Goal: Information Seeking & Learning: Learn about a topic

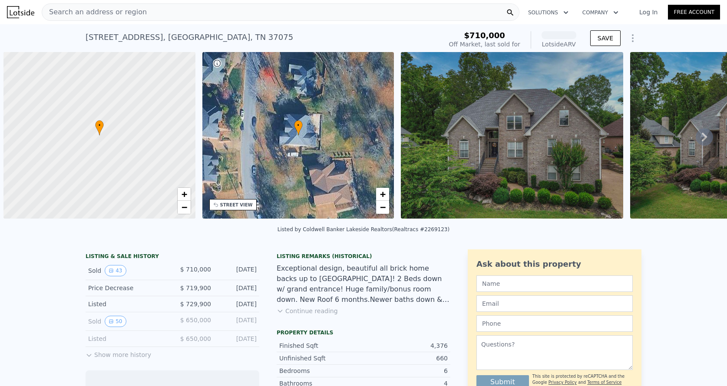
scroll to position [0, 3]
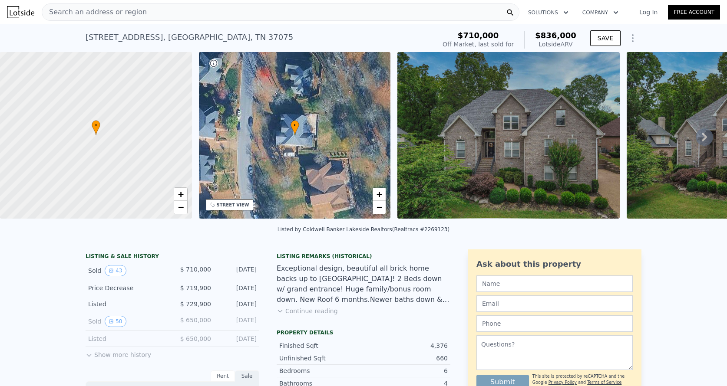
click at [87, 15] on span "Search an address or region" at bounding box center [94, 12] width 105 height 10
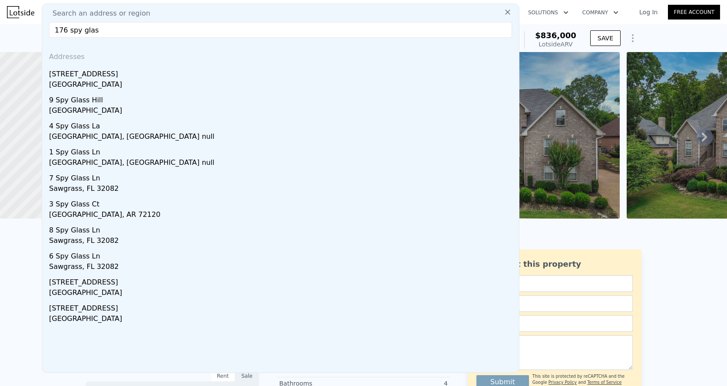
type input "176 spy glass"
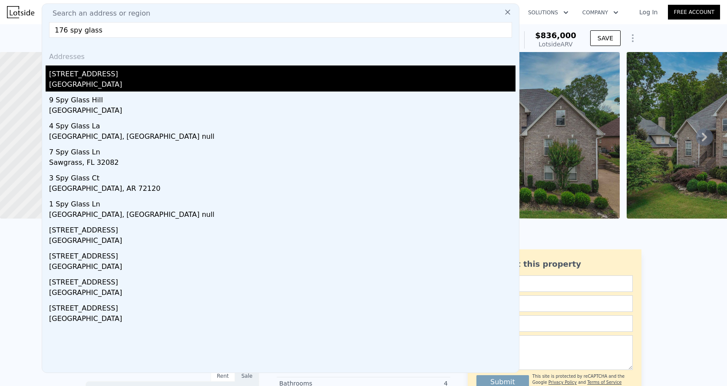
click at [87, 81] on div "[GEOGRAPHIC_DATA]" at bounding box center [282, 85] width 466 height 12
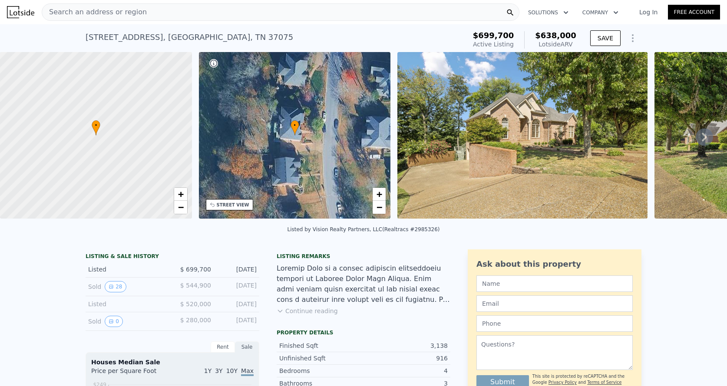
click at [704, 137] on icon at bounding box center [703, 136] width 17 height 17
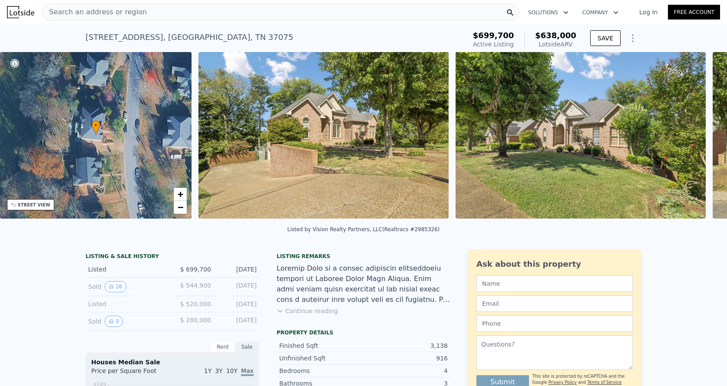
scroll to position [0, 397]
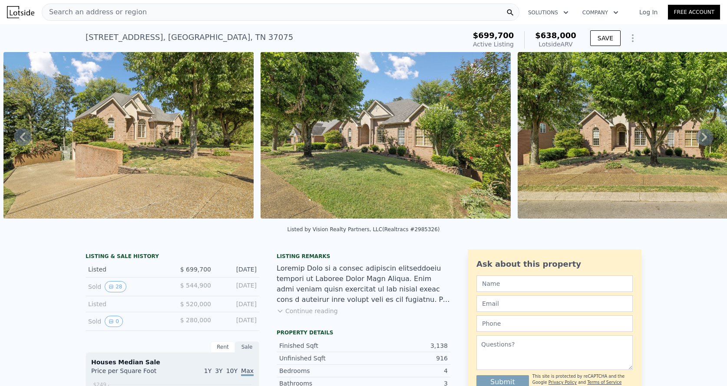
click at [566, 36] on span "$638,000" at bounding box center [555, 35] width 41 height 9
click at [566, 47] on div "Lotside ARV" at bounding box center [555, 44] width 41 height 9
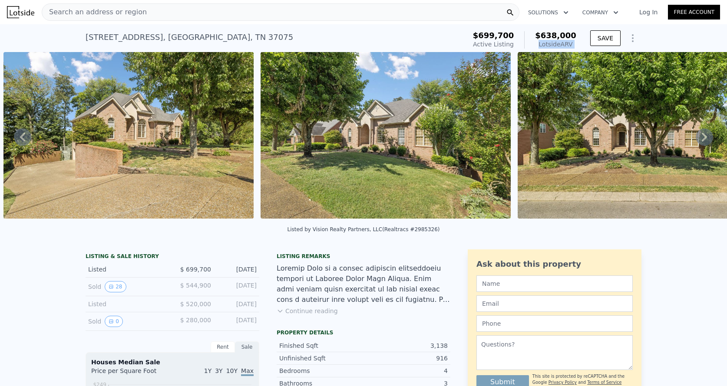
click at [566, 47] on div "Lotside ARV" at bounding box center [555, 44] width 41 height 9
copy div "Lotside ARV"
click at [709, 135] on icon at bounding box center [703, 136] width 17 height 17
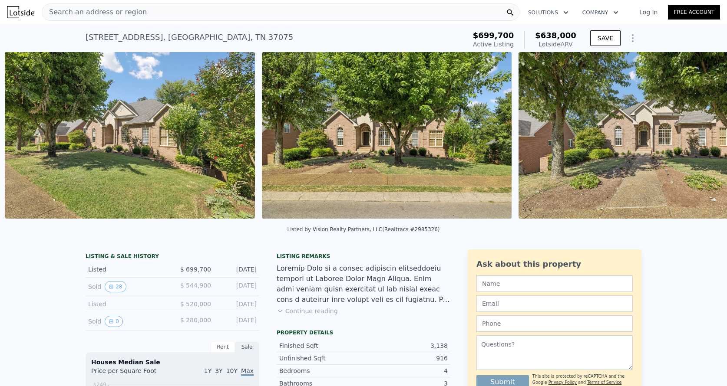
scroll to position [0, 654]
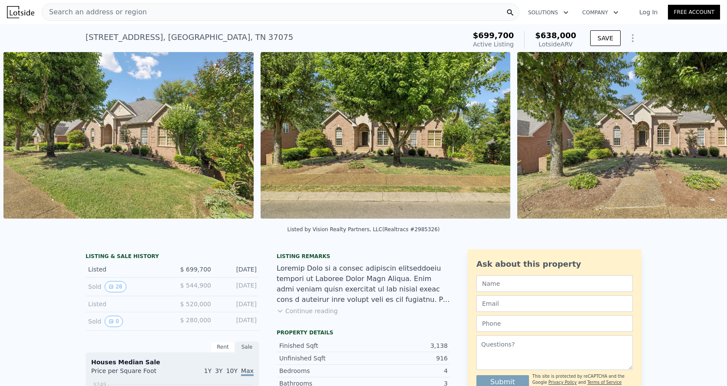
click at [709, 135] on img at bounding box center [642, 135] width 250 height 167
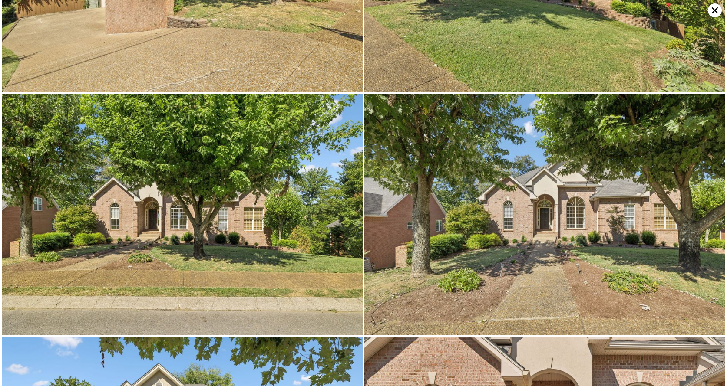
click at [709, 135] on img at bounding box center [544, 214] width 361 height 240
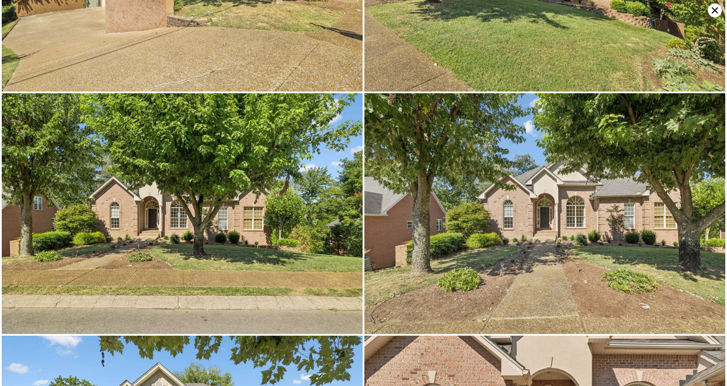
click at [709, 135] on img at bounding box center [544, 213] width 361 height 240
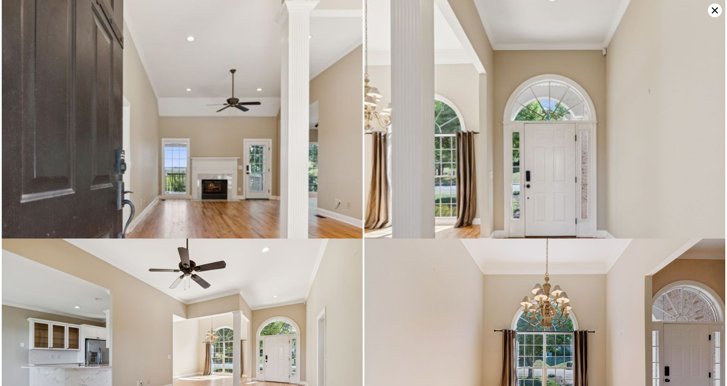
scroll to position [727, 0]
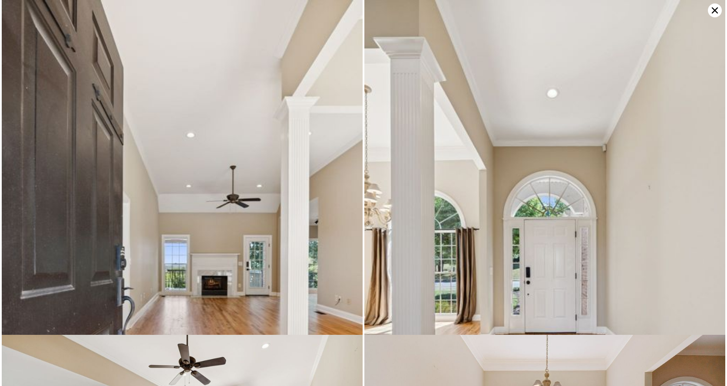
click at [715, 11] on icon at bounding box center [714, 10] width 6 height 6
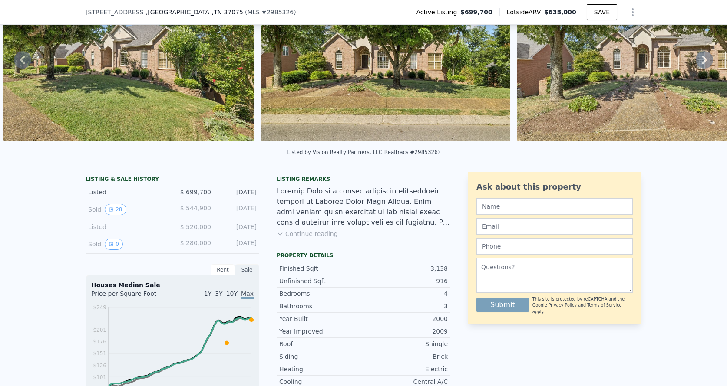
scroll to position [74, 0]
click at [321, 237] on button "Continue reading" at bounding box center [306, 234] width 61 height 9
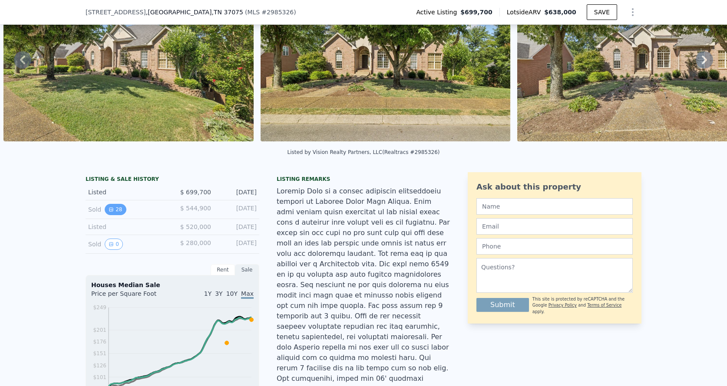
click at [118, 207] on button "28" at bounding box center [115, 209] width 21 height 11
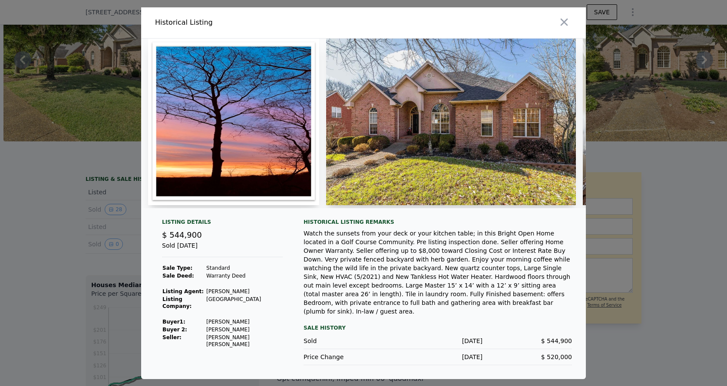
click at [424, 171] on img at bounding box center [451, 122] width 250 height 167
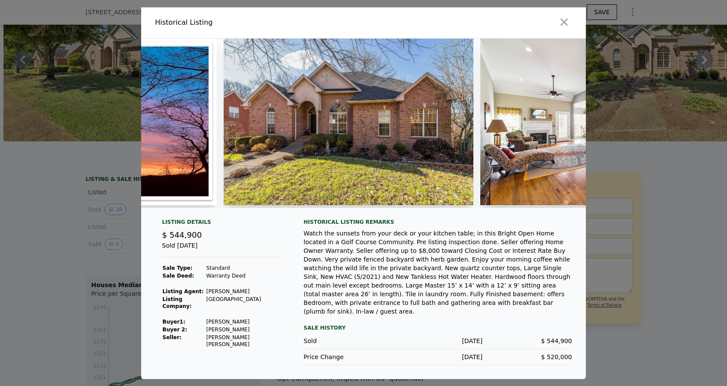
scroll to position [0, 208]
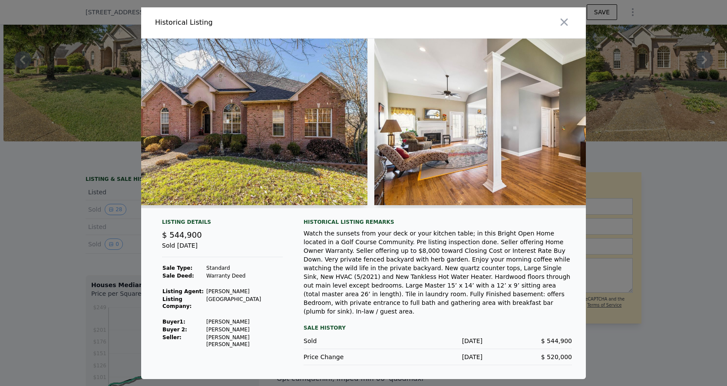
click at [293, 177] on img at bounding box center [243, 122] width 250 height 167
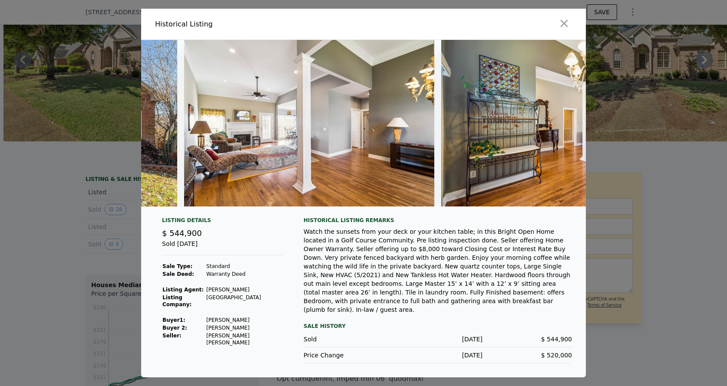
scroll to position [0, 401]
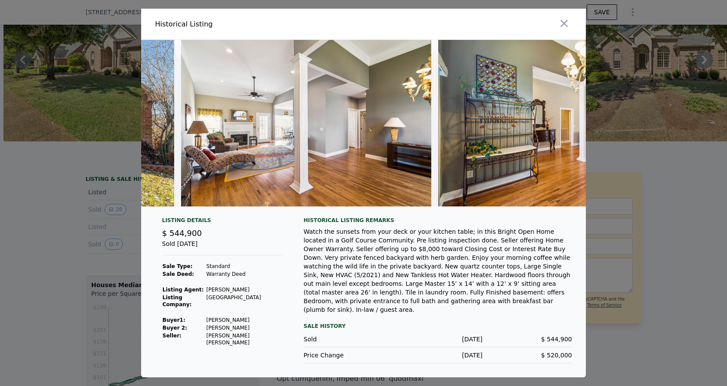
click at [276, 133] on img at bounding box center [306, 123] width 250 height 167
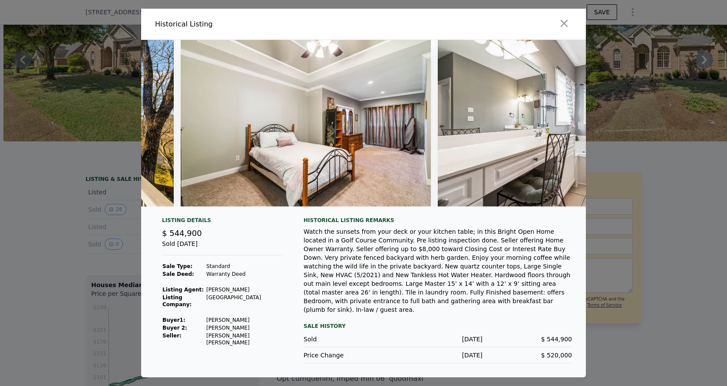
scroll to position [0, 2997]
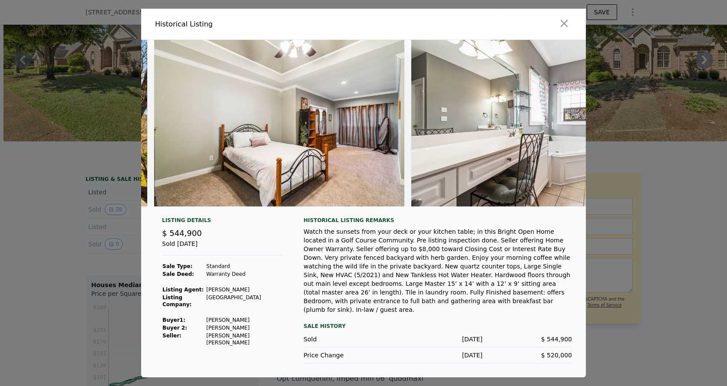
click at [303, 168] on img at bounding box center [279, 123] width 250 height 167
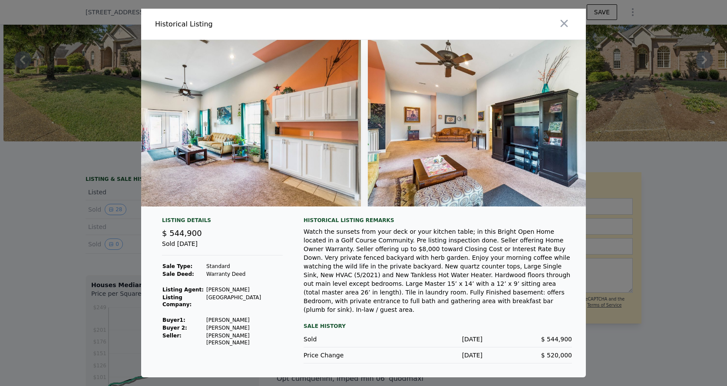
scroll to position [0, 4845]
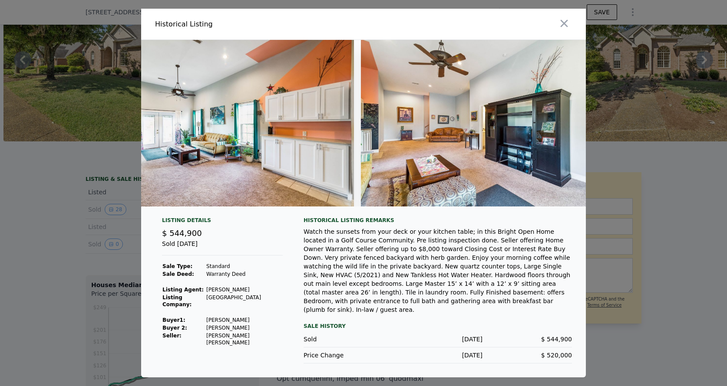
click at [271, 141] on img at bounding box center [229, 123] width 250 height 167
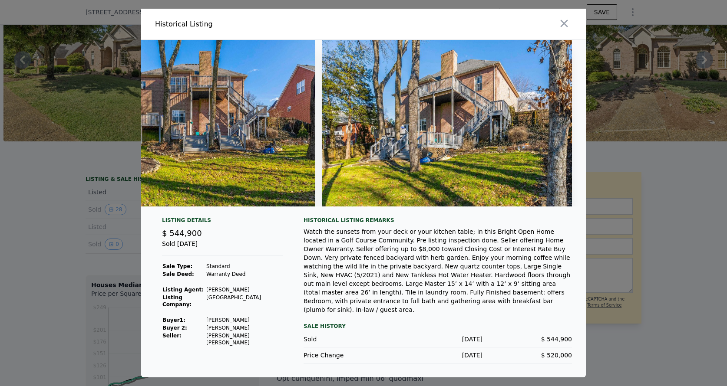
scroll to position [0, 6682]
click at [565, 30] on icon "button" at bounding box center [564, 23] width 12 height 12
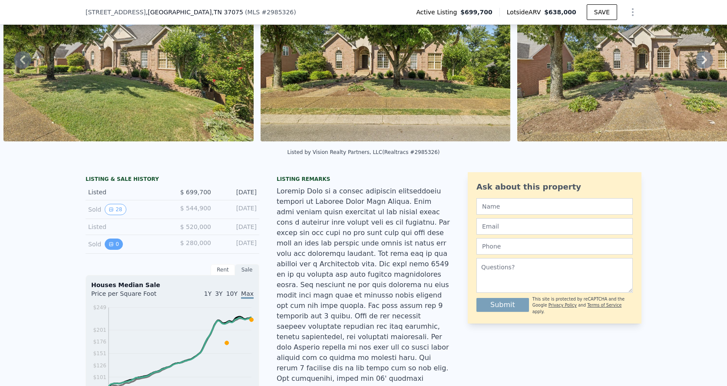
click at [111, 243] on icon "View historical data" at bounding box center [111, 244] width 5 height 5
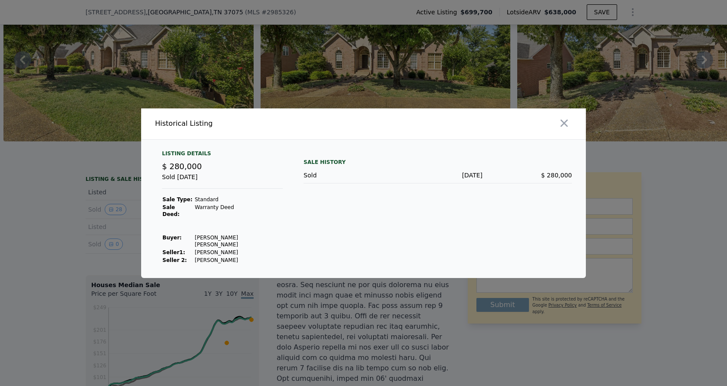
click at [573, 132] on div at bounding box center [476, 124] width 219 height 31
click at [568, 129] on icon "button" at bounding box center [564, 123] width 12 height 12
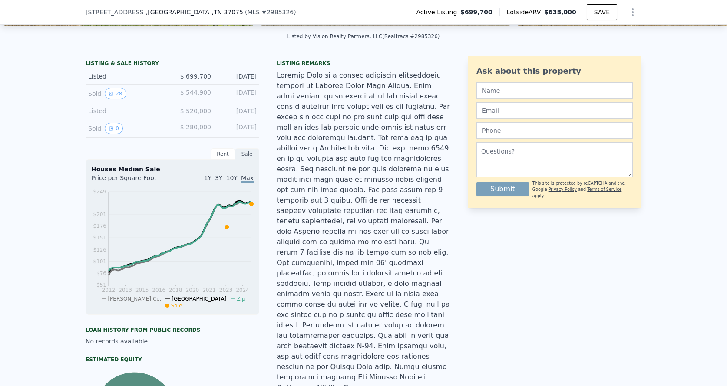
scroll to position [186, 0]
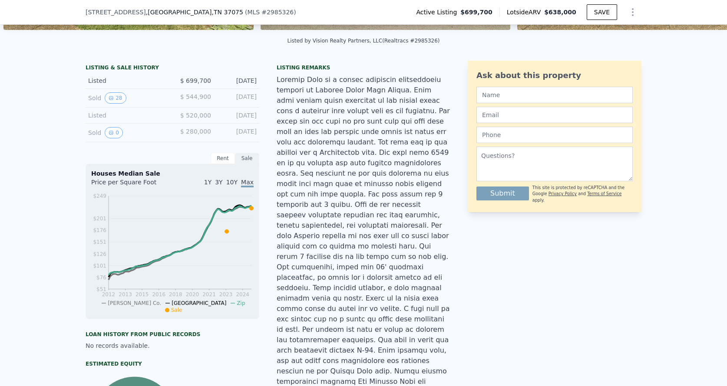
click at [118, 81] on div "Listed" at bounding box center [126, 80] width 77 height 9
click at [94, 99] on div "Sold 28" at bounding box center [126, 97] width 77 height 11
click at [184, 91] on div "Sold 28 $ 544,900 [DATE]" at bounding box center [173, 98] width 174 height 19
click at [115, 100] on button "28" at bounding box center [115, 97] width 21 height 11
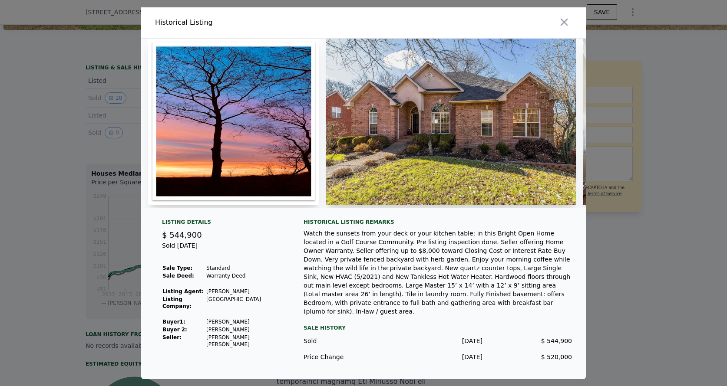
click at [72, 147] on div at bounding box center [363, 193] width 727 height 386
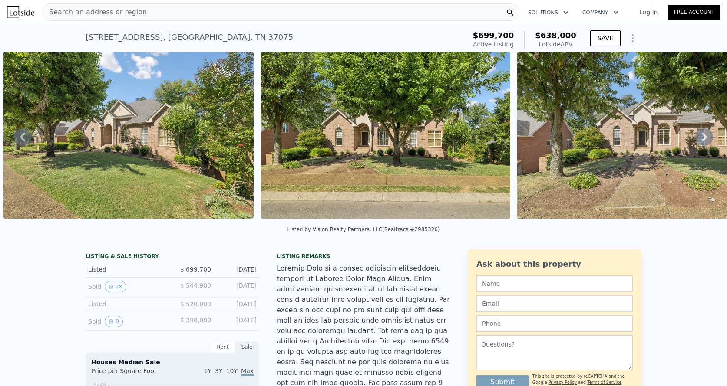
scroll to position [0, 0]
click at [170, 16] on div "Search an address or region" at bounding box center [280, 11] width 477 height 17
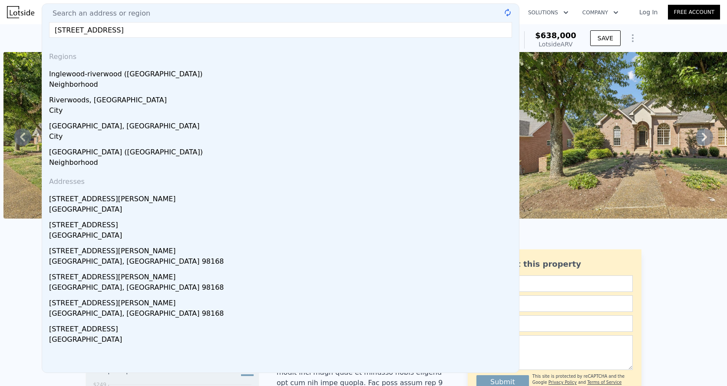
type input "[STREET_ADDRESS]"
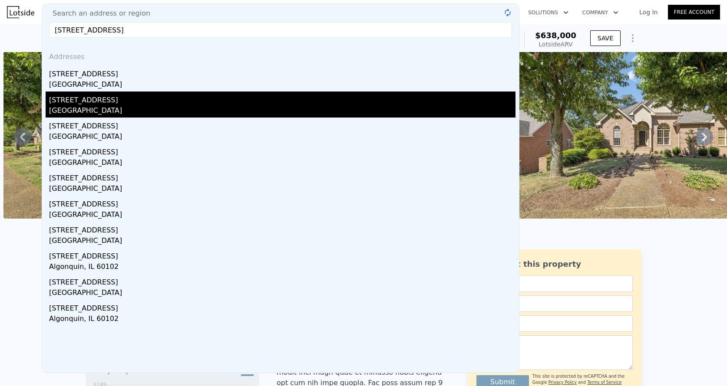
drag, startPoint x: 139, startPoint y: 69, endPoint x: 126, endPoint y: 105, distance: 38.2
click at [126, 105] on div "[GEOGRAPHIC_DATA]" at bounding box center [282, 111] width 466 height 12
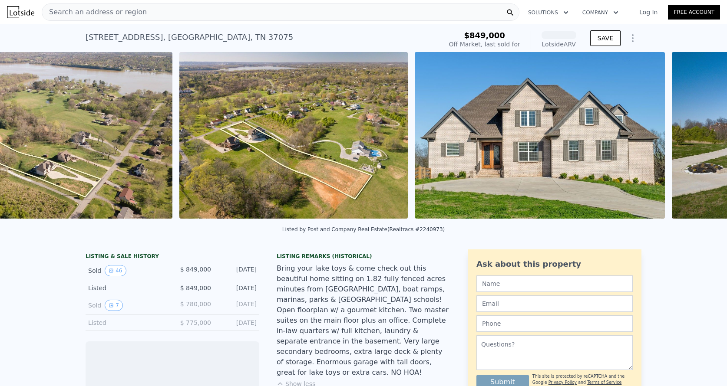
scroll to position [0, 596]
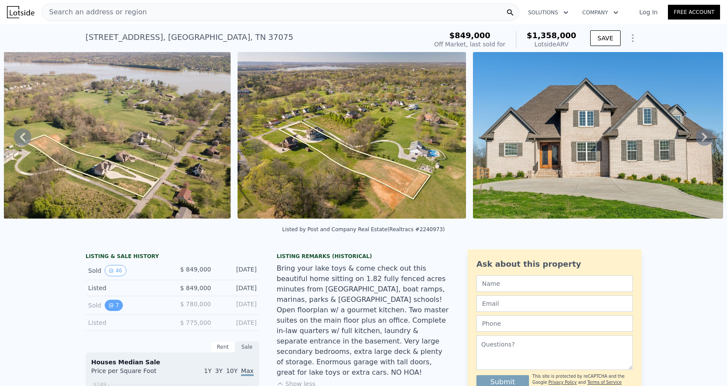
click at [109, 304] on icon "View historical data" at bounding box center [110, 305] width 3 height 3
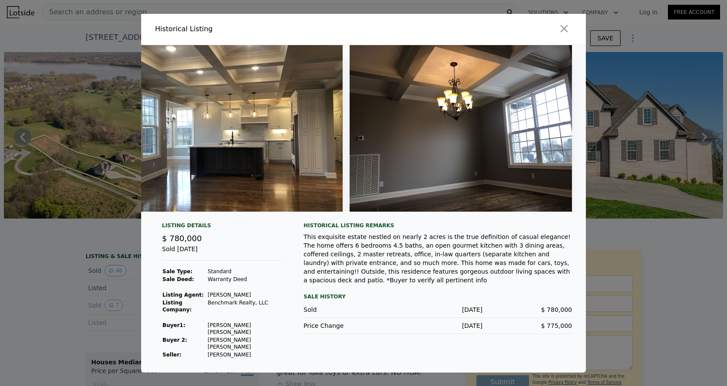
scroll to position [0, 1174]
click at [560, 34] on icon "button" at bounding box center [564, 29] width 12 height 12
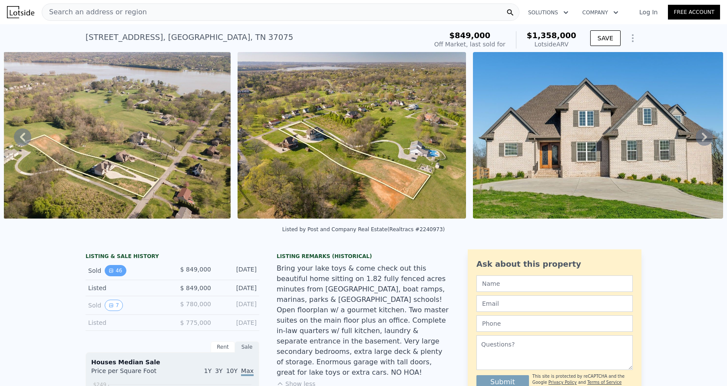
click at [115, 267] on button "46" at bounding box center [115, 270] width 21 height 11
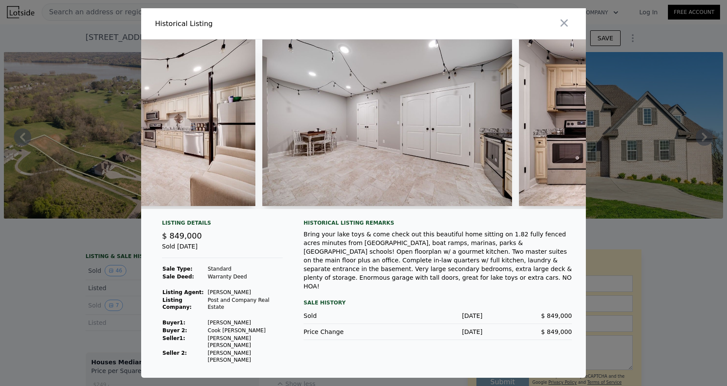
scroll to position [0, 9462]
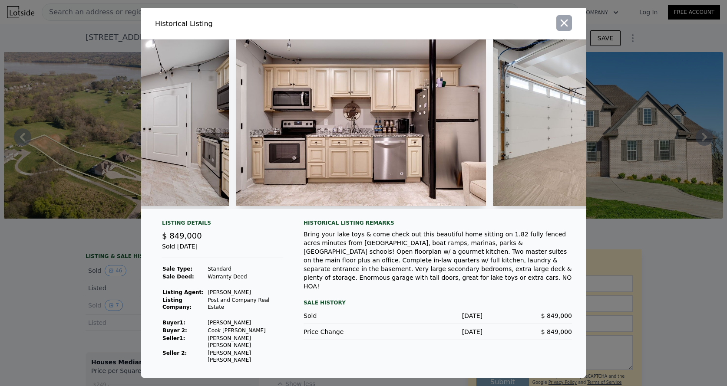
click at [566, 27] on icon "button" at bounding box center [563, 23] width 7 height 7
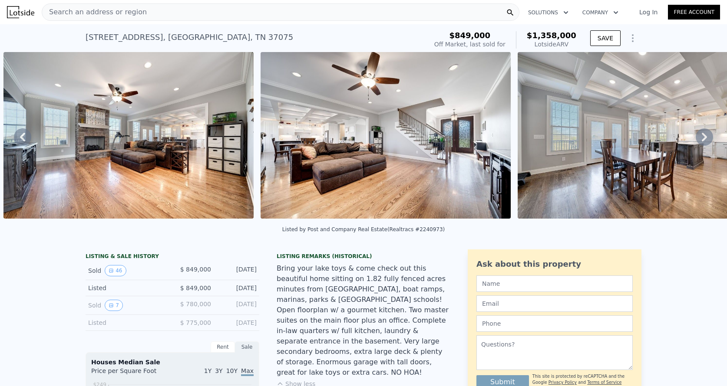
scroll to position [0, 0]
click at [637, 42] on icon "Show Options" at bounding box center [632, 38] width 10 height 10
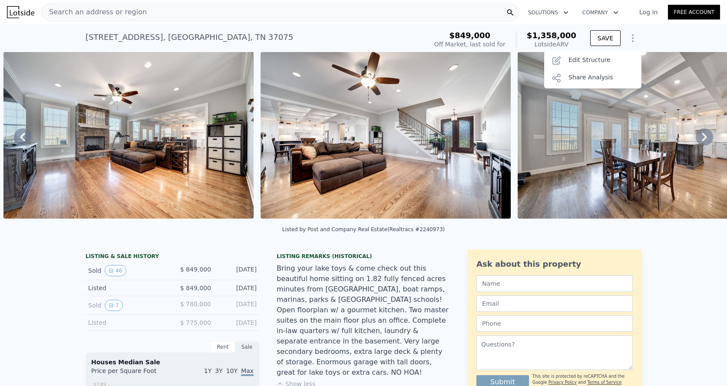
click at [637, 41] on icon "Show Options" at bounding box center [632, 38] width 10 height 10
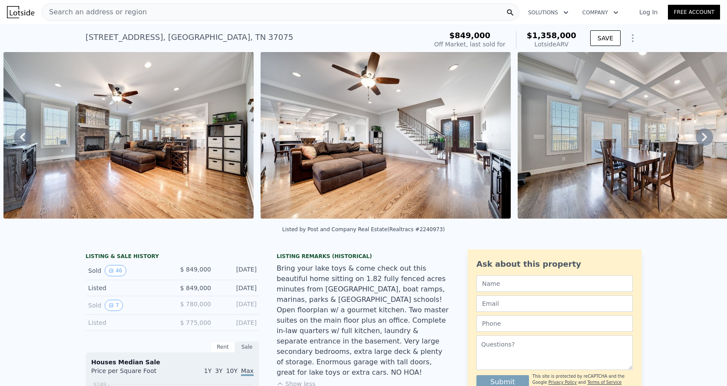
click at [705, 135] on icon at bounding box center [703, 136] width 17 height 17
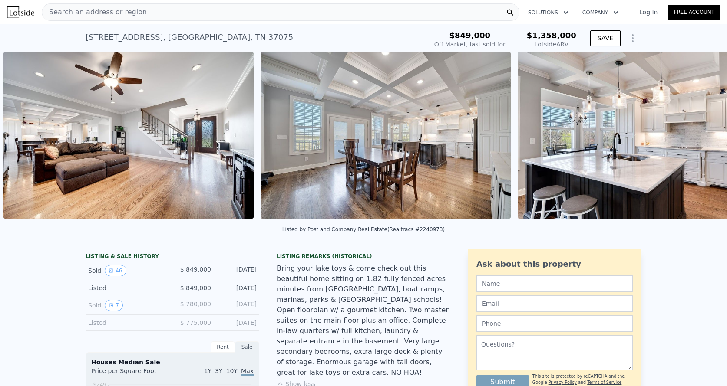
click at [705, 135] on div "• + − • + − STREET VIEW Loading... SATELLITE VIEW" at bounding box center [363, 137] width 727 height 170
click at [705, 135] on icon at bounding box center [703, 136] width 17 height 17
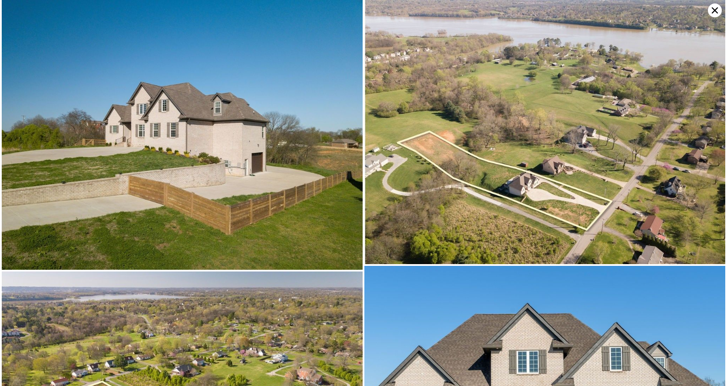
scroll to position [993, 0]
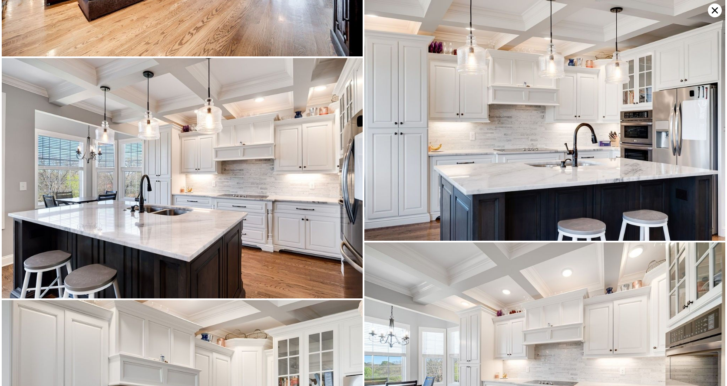
click at [705, 135] on img at bounding box center [544, 120] width 361 height 240
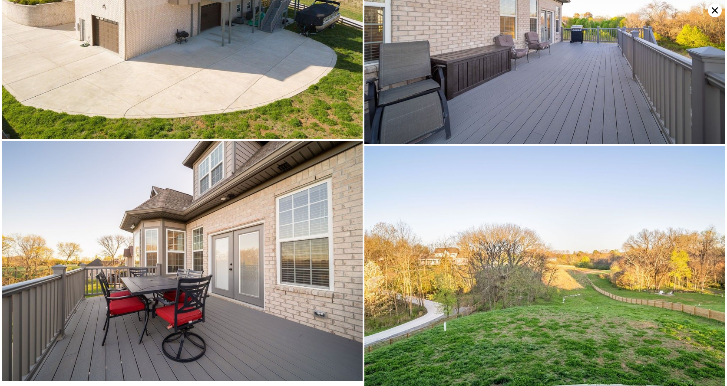
scroll to position [5302, 0]
click at [714, 9] on icon at bounding box center [715, 10] width 14 height 14
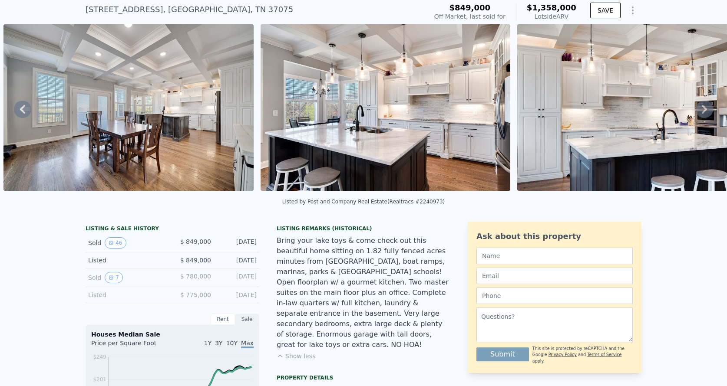
scroll to position [35, 0]
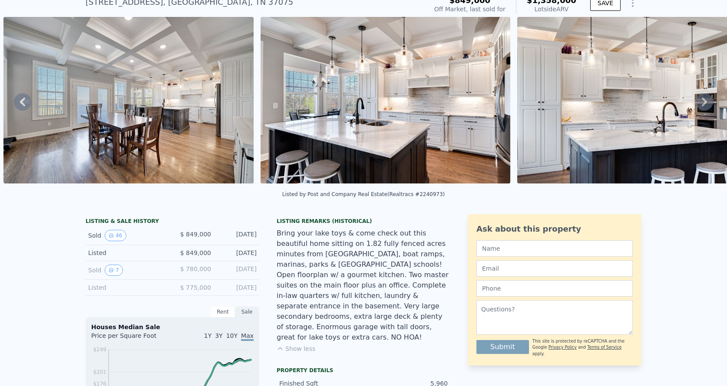
click at [299, 345] on button "Show less" at bounding box center [295, 349] width 39 height 9
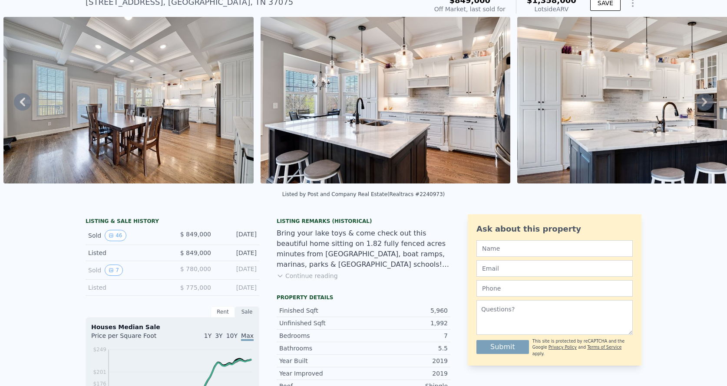
click at [301, 273] on button "Continue reading" at bounding box center [306, 276] width 61 height 9
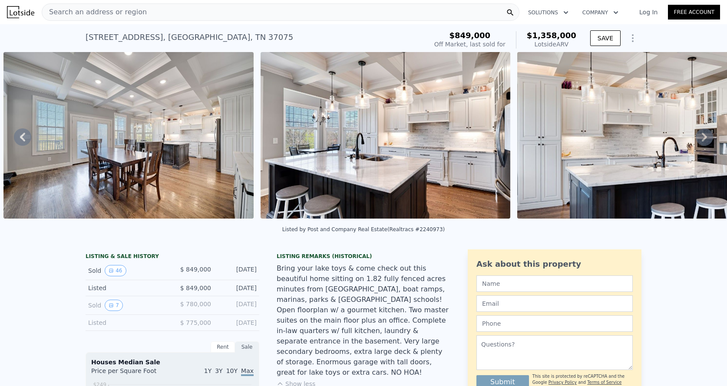
scroll to position [0, 0]
click at [622, 172] on img at bounding box center [642, 135] width 250 height 167
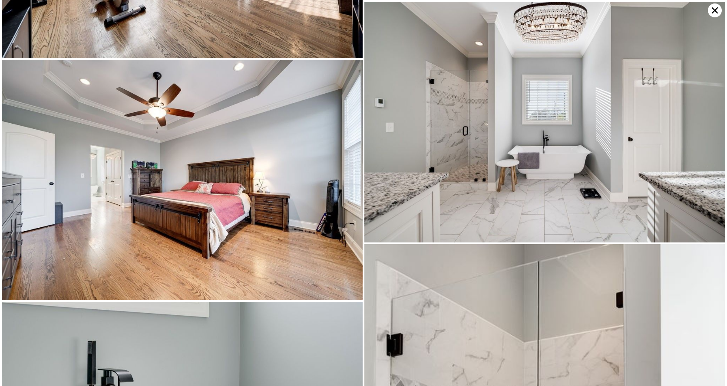
scroll to position [1962, 0]
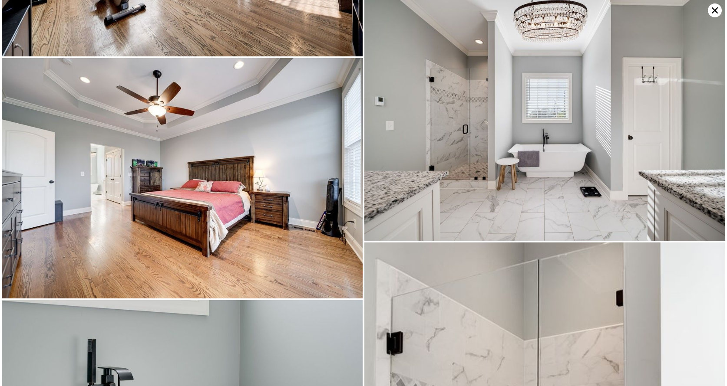
click at [711, 13] on icon at bounding box center [715, 10] width 14 height 14
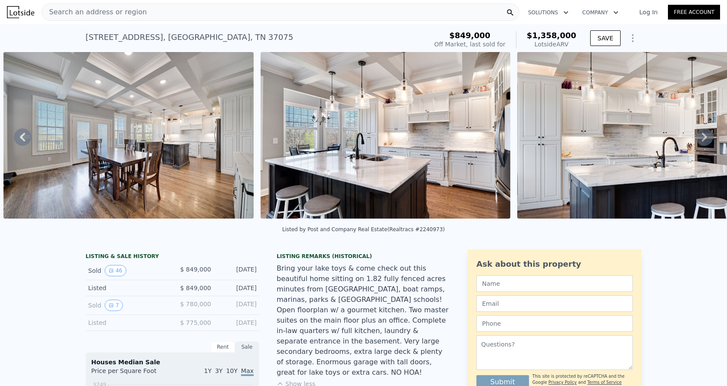
scroll to position [0, 0]
click at [407, 14] on div "Search an address or region" at bounding box center [280, 11] width 477 height 17
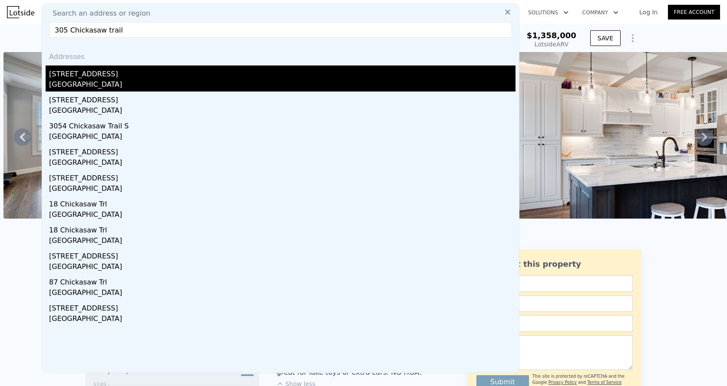
type input "305 Chickasaw trail"
click at [79, 79] on div "[STREET_ADDRESS]" at bounding box center [282, 73] width 466 height 14
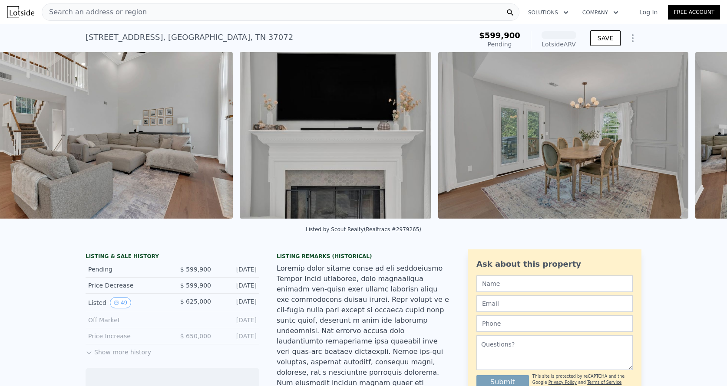
scroll to position [0, 1787]
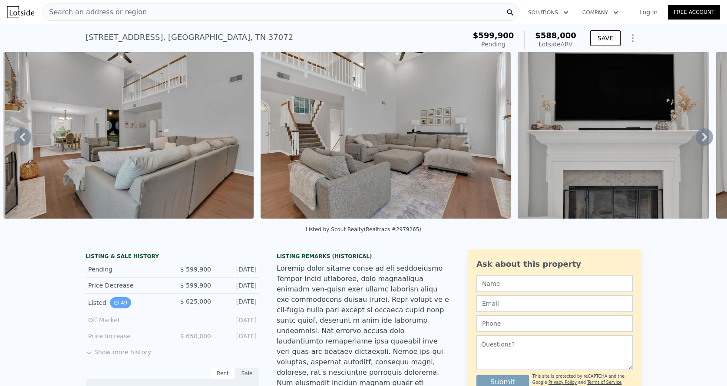
click at [121, 304] on button "49" at bounding box center [120, 302] width 21 height 11
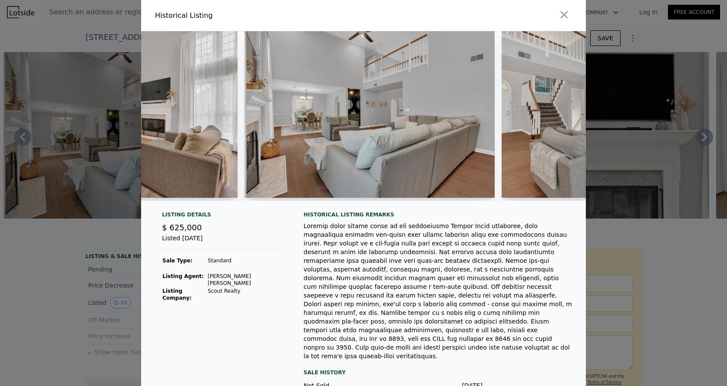
scroll to position [0, 2056]
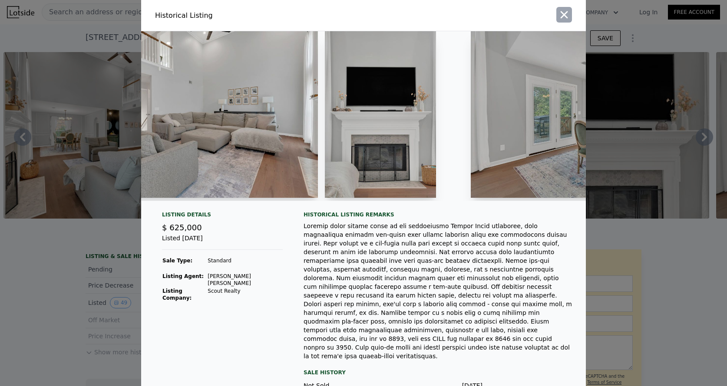
click at [559, 10] on icon "button" at bounding box center [564, 15] width 12 height 12
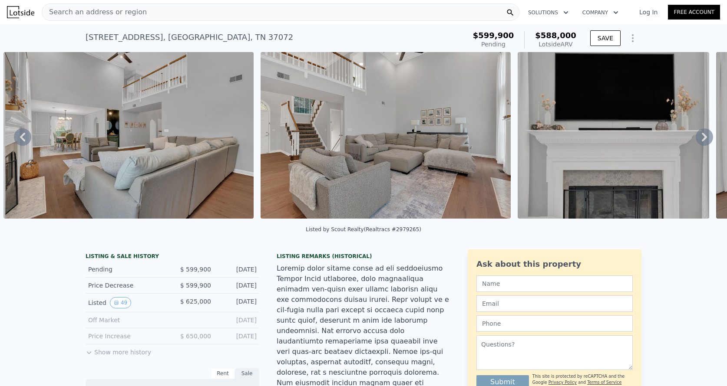
scroll to position [36, 0]
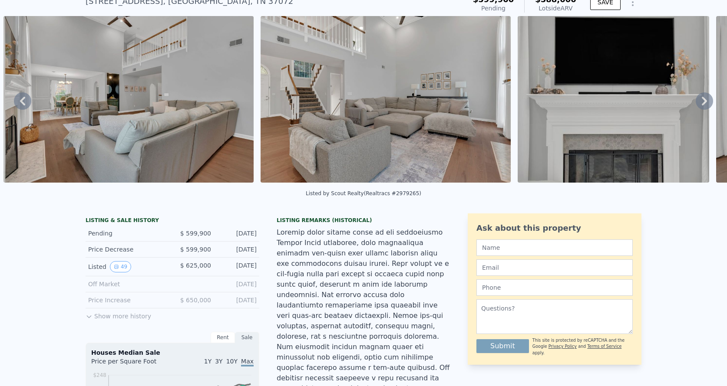
click at [126, 319] on button "Show more history" at bounding box center [119, 315] width 66 height 12
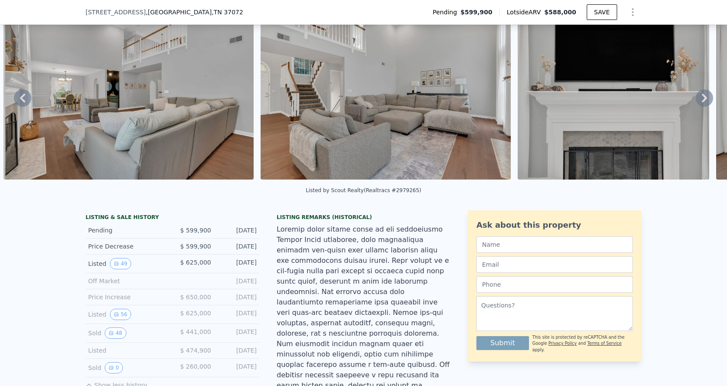
scroll to position [84, 0]
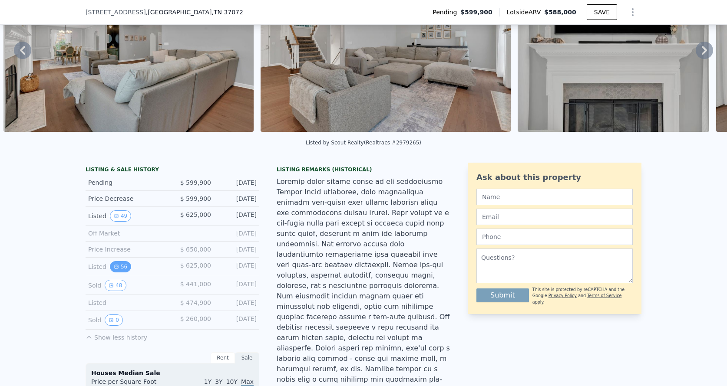
click at [124, 264] on button "56" at bounding box center [120, 266] width 21 height 11
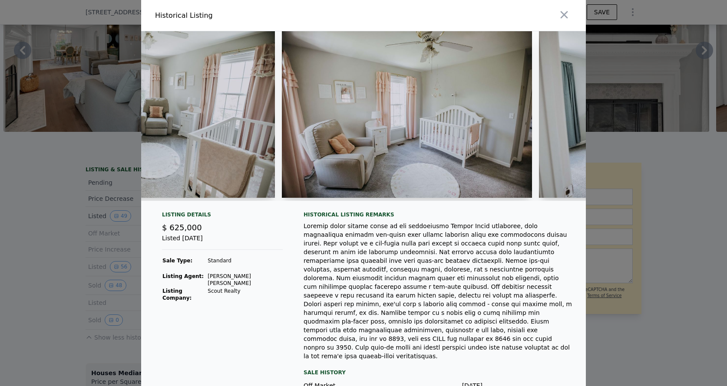
scroll to position [0, 7885]
click at [565, 18] on icon "button" at bounding box center [564, 15] width 12 height 12
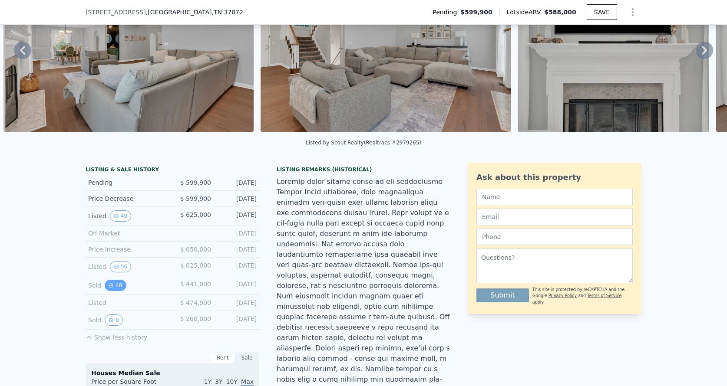
click at [114, 286] on button "48" at bounding box center [115, 285] width 21 height 11
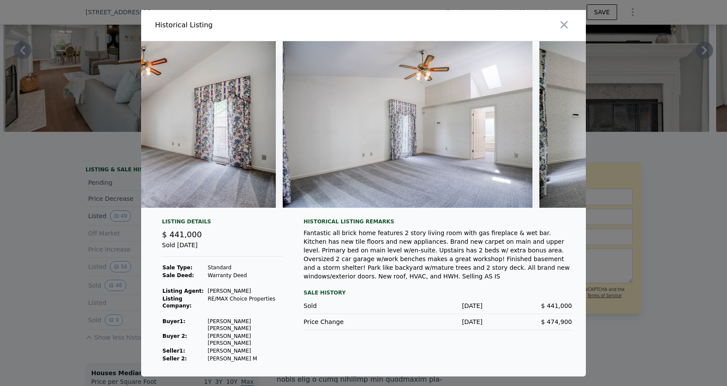
scroll to position [0, 3708]
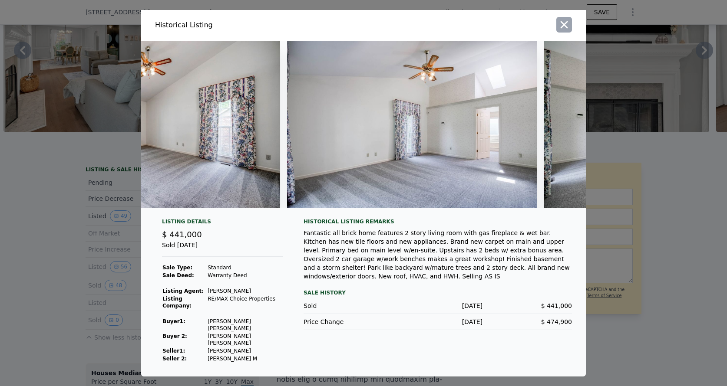
click at [568, 29] on icon "button" at bounding box center [564, 25] width 12 height 12
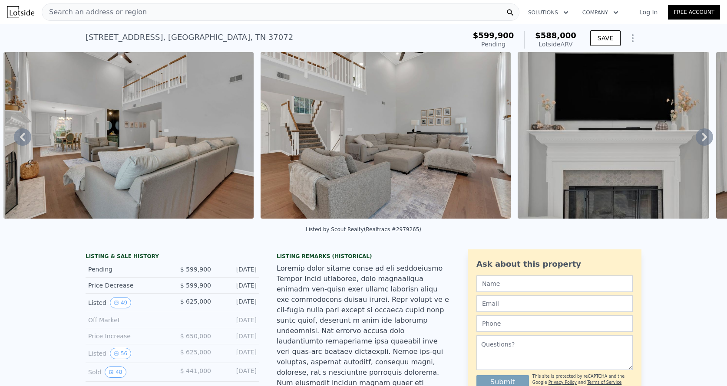
scroll to position [0, 0]
click at [288, 14] on div "Search an address or region" at bounding box center [280, 11] width 477 height 17
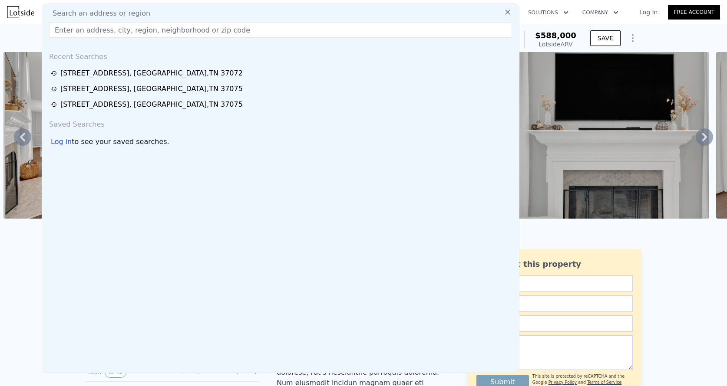
click at [288, 14] on div "Search an address or region" at bounding box center [281, 13] width 470 height 10
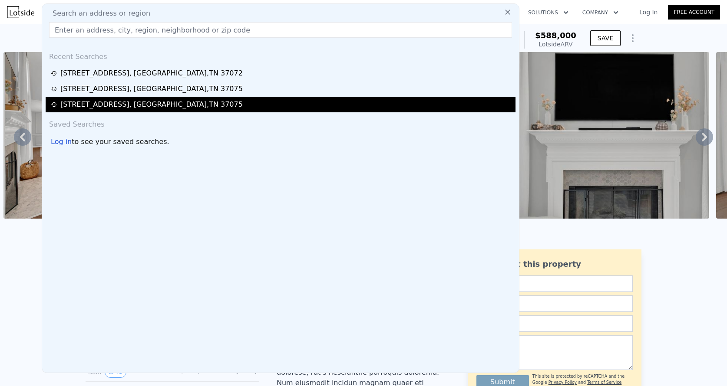
click at [163, 99] on div "[STREET_ADDRESS]" at bounding box center [281, 105] width 470 height 16
click at [105, 110] on div "[STREET_ADDRESS]" at bounding box center [281, 105] width 470 height 16
click at [129, 104] on div "[STREET_ADDRESS]" at bounding box center [151, 104] width 182 height 10
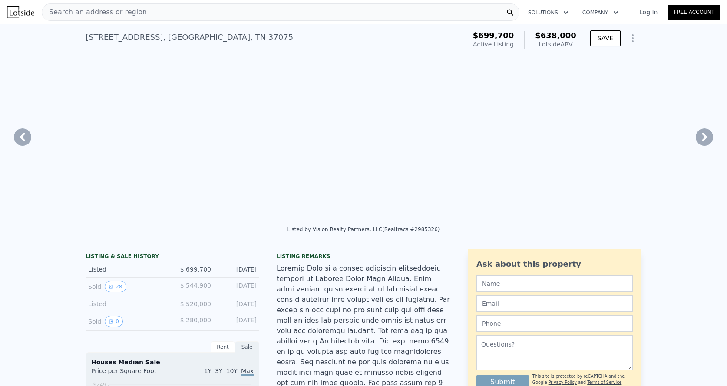
type input "$ 638,000"
type input "4"
type input "2"
type input "3.5"
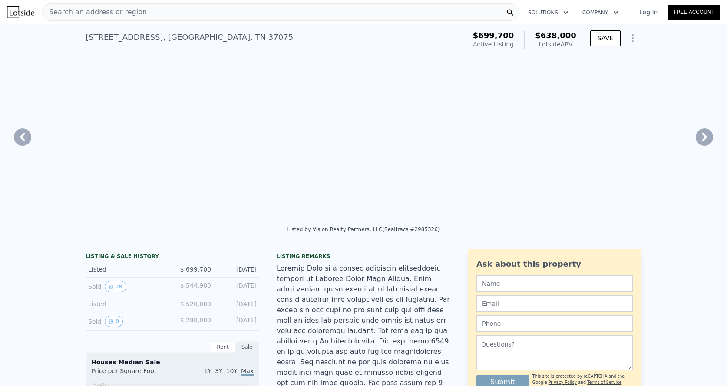
type input "2437"
type input "3242"
type input "17424"
type input "-$ 139,043"
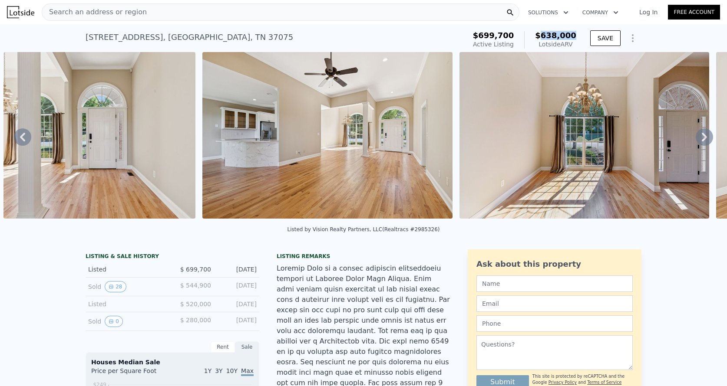
drag, startPoint x: 544, startPoint y: 35, endPoint x: 575, endPoint y: 35, distance: 31.3
click at [575, 35] on span "$638,000" at bounding box center [555, 35] width 41 height 9
click at [22, 14] on img at bounding box center [20, 12] width 27 height 12
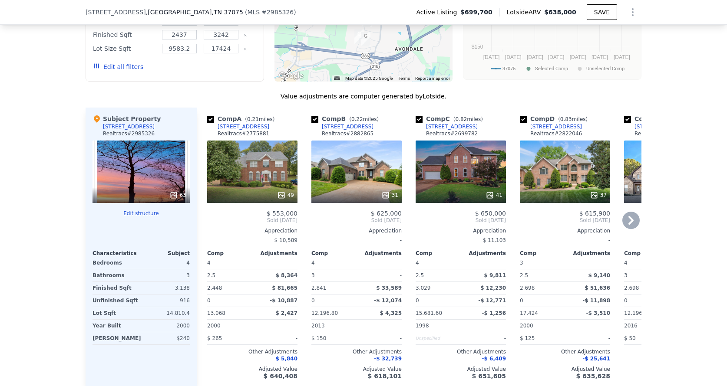
click at [260, 156] on div "49" at bounding box center [252, 172] width 90 height 63
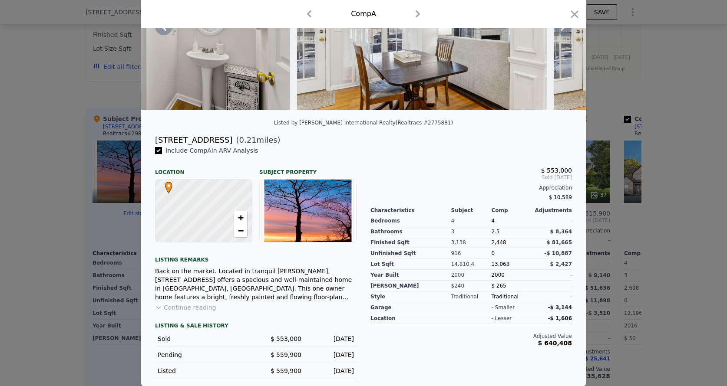
scroll to position [113, 0]
click at [193, 308] on button "Continue reading" at bounding box center [185, 307] width 61 height 9
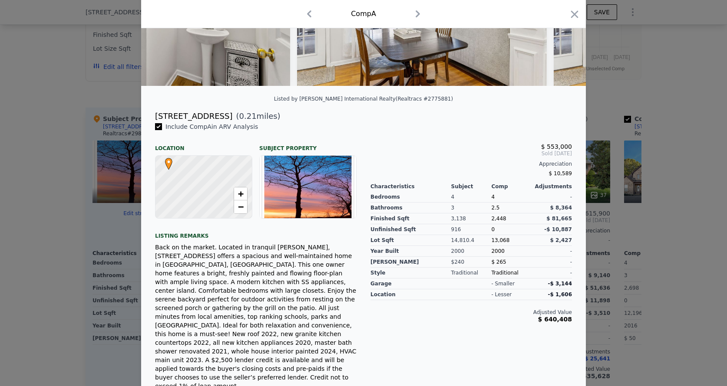
scroll to position [135, 0]
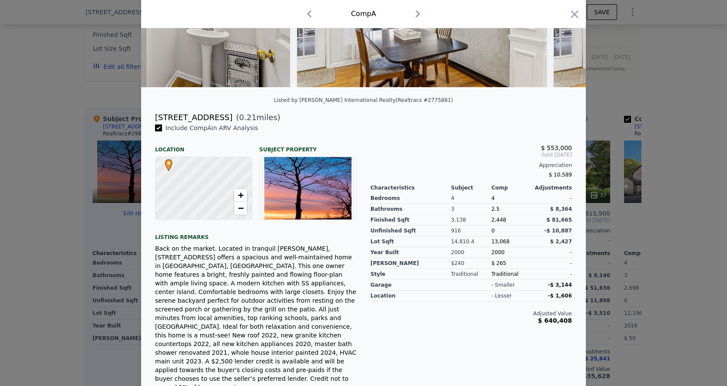
click at [457, 219] on div "3,138" at bounding box center [471, 220] width 40 height 11
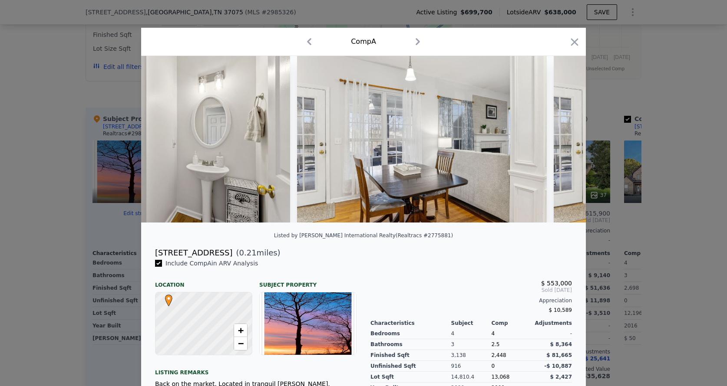
scroll to position [0, 0]
drag, startPoint x: 155, startPoint y: 252, endPoint x: 220, endPoint y: 252, distance: 65.1
click at [220, 252] on div "[STREET_ADDRESS] ( 0.21 miles)" at bounding box center [363, 253] width 431 height 12
click at [220, 252] on div "[STREET_ADDRESS]" at bounding box center [193, 253] width 77 height 12
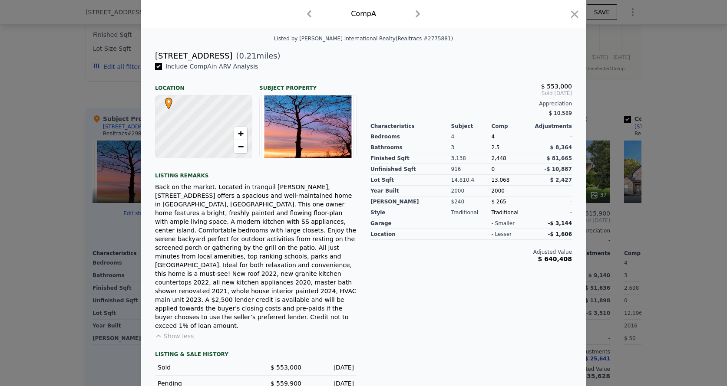
scroll to position [204, 0]
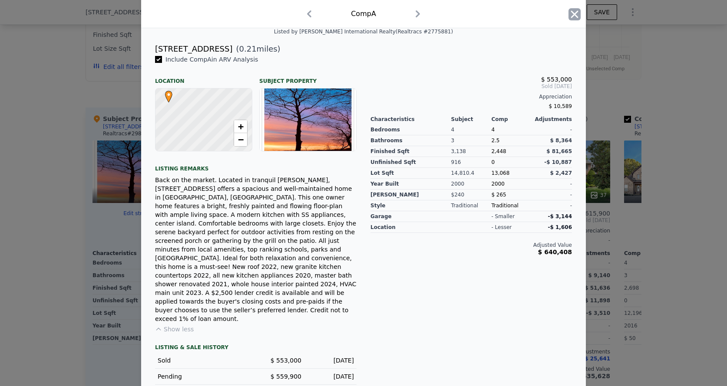
click at [574, 14] on icon "button" at bounding box center [574, 13] width 7 height 7
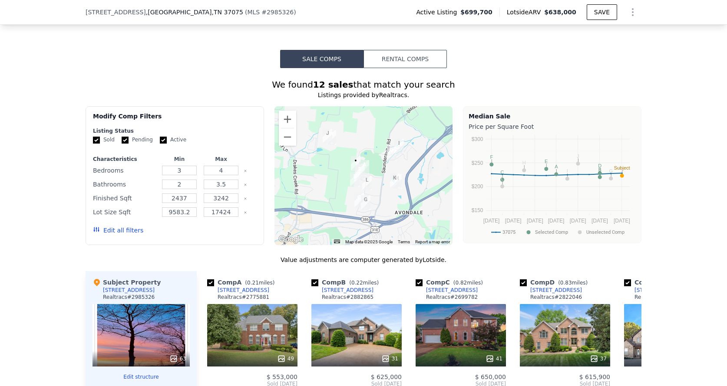
scroll to position [903, 0]
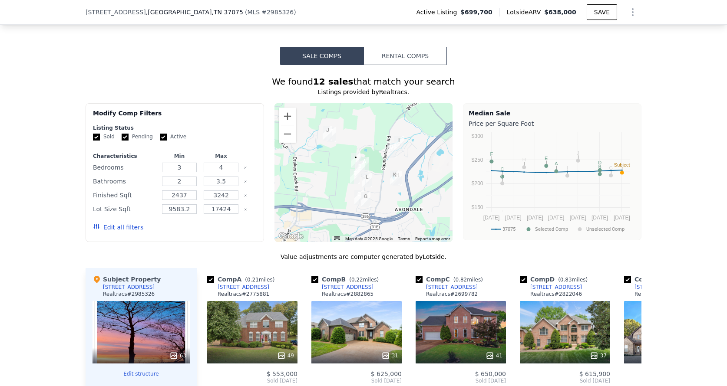
click at [140, 133] on label "Pending" at bounding box center [137, 136] width 31 height 7
click at [128, 134] on input "Pending" at bounding box center [125, 137] width 7 height 7
checkbox input "false"
click at [164, 134] on input "Active" at bounding box center [163, 137] width 7 height 7
checkbox input "false"
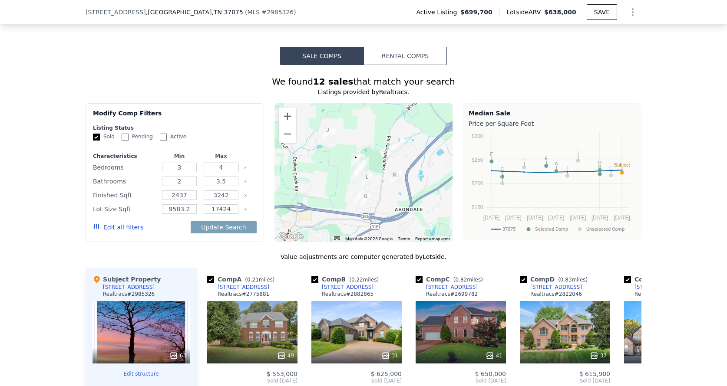
click at [234, 163] on input "4" at bounding box center [221, 168] width 34 height 10
click at [186, 163] on input "3" at bounding box center [179, 168] width 34 height 10
type input "4"
click at [216, 163] on input "number" at bounding box center [221, 168] width 34 height 10
type input "6"
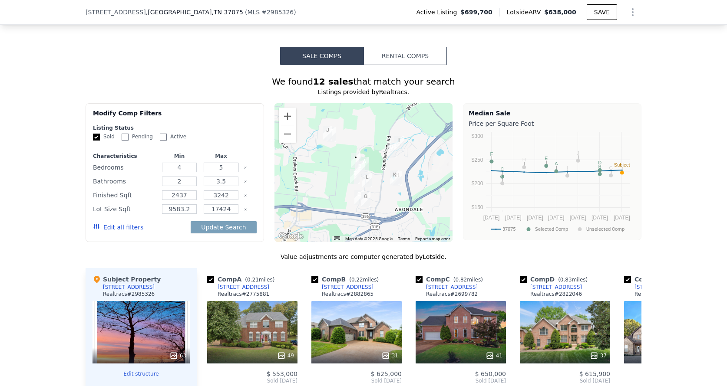
type input "5"
click at [216, 125] on div "Listing Status" at bounding box center [175, 128] width 164 height 7
click at [184, 191] on input "2437" at bounding box center [179, 196] width 34 height 10
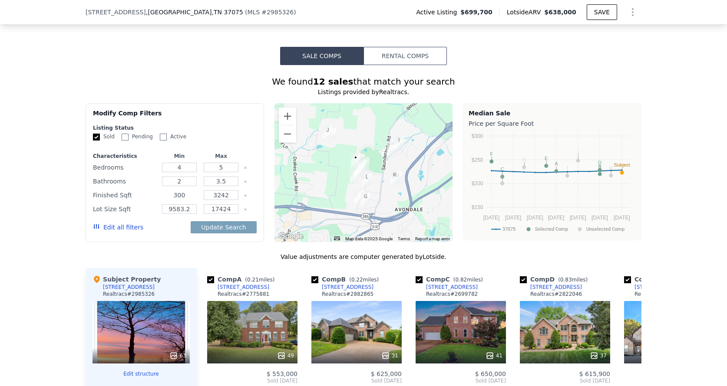
type input "300"
click at [217, 191] on input "3242" at bounding box center [221, 196] width 34 height 10
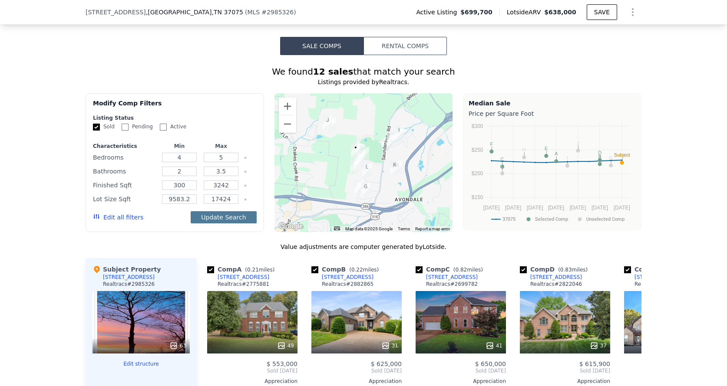
click at [214, 211] on button "Update Search" at bounding box center [224, 217] width 66 height 12
click at [217, 211] on button "Update Search" at bounding box center [224, 217] width 66 height 12
type input "9500"
click at [215, 211] on button "Update Search" at bounding box center [224, 217] width 66 height 12
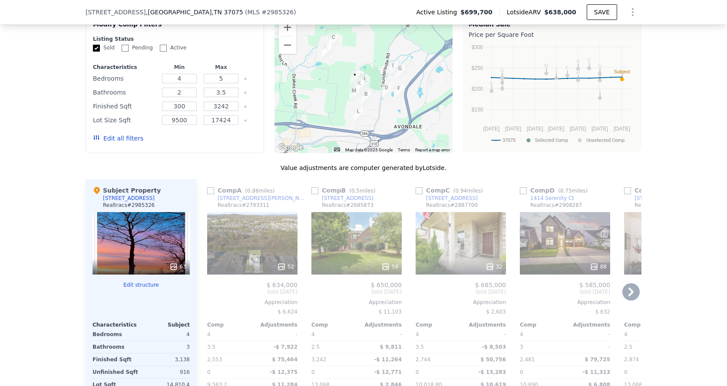
scroll to position [1074, 0]
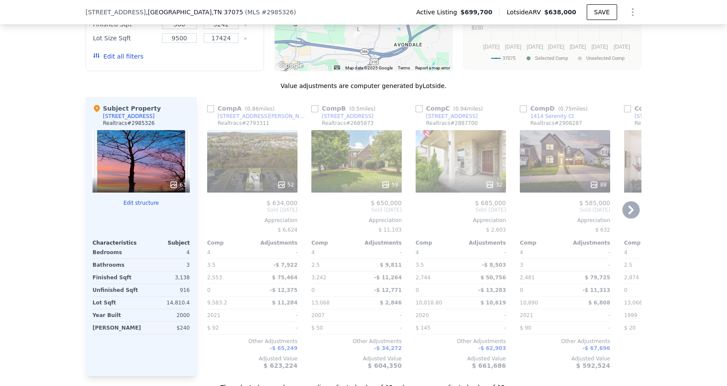
click at [629, 201] on icon at bounding box center [630, 209] width 17 height 17
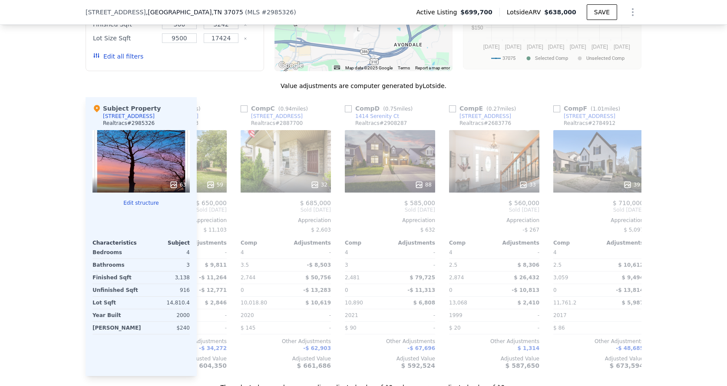
scroll to position [0, 208]
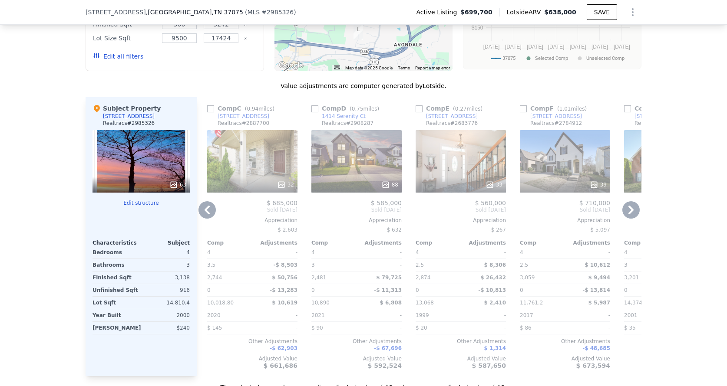
click at [629, 201] on icon at bounding box center [630, 209] width 17 height 17
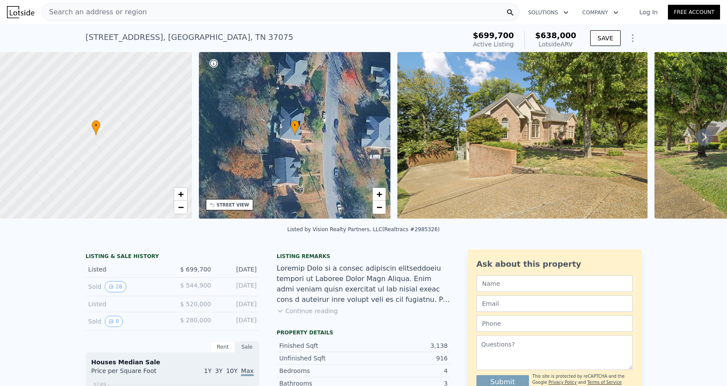
scroll to position [0, 3]
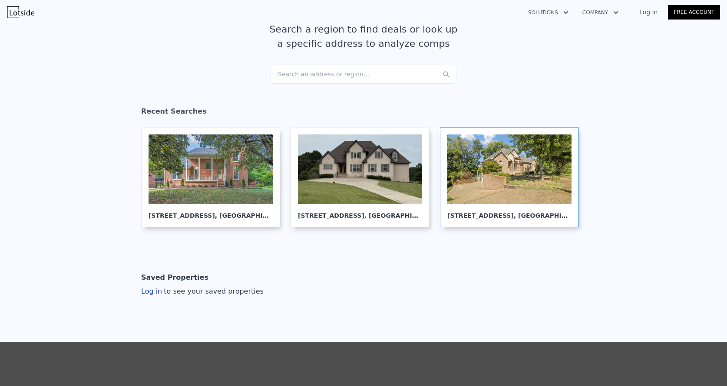
scroll to position [56, 0]
click at [372, 167] on div at bounding box center [360, 169] width 124 height 70
click at [229, 163] on div at bounding box center [210, 169] width 124 height 70
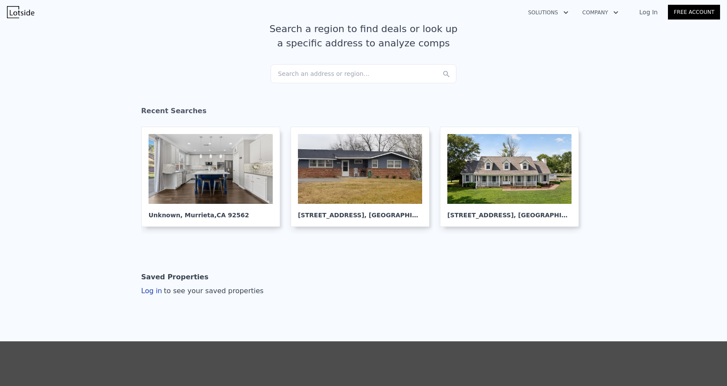
click at [365, 79] on div "Search an address or region..." at bounding box center [363, 73] width 186 height 19
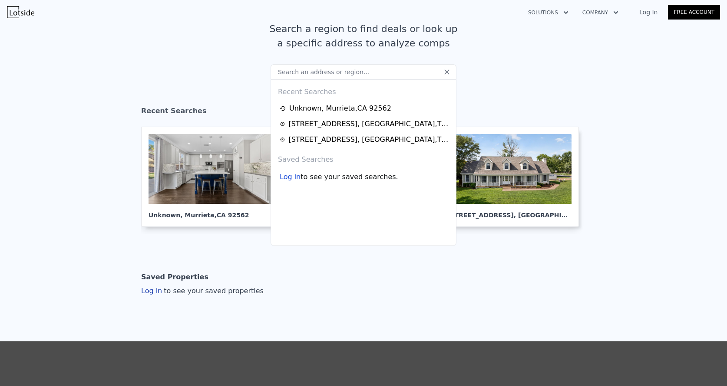
type input "2"
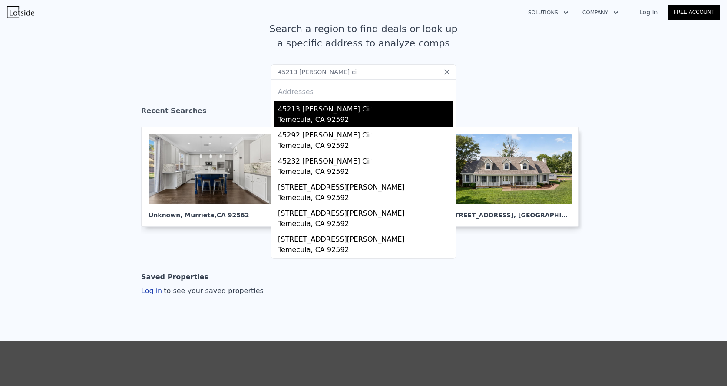
type input "45213 Palmira ci"
click at [358, 125] on div "Temecula, CA 92592" at bounding box center [365, 121] width 174 height 12
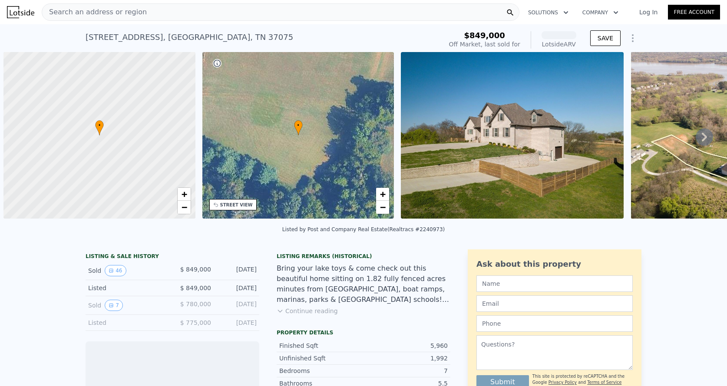
scroll to position [0, 3]
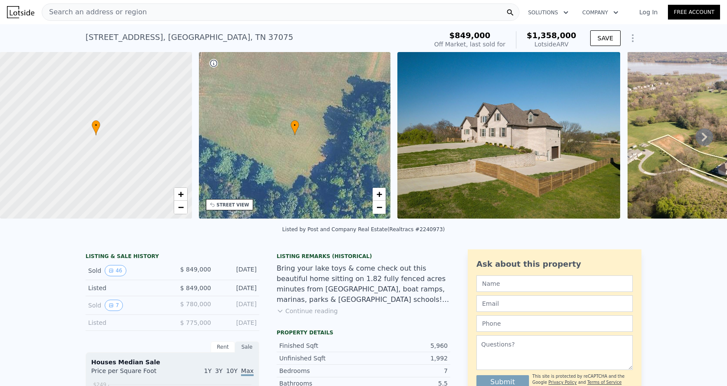
click at [174, 18] on div "Search an address or region" at bounding box center [280, 11] width 477 height 17
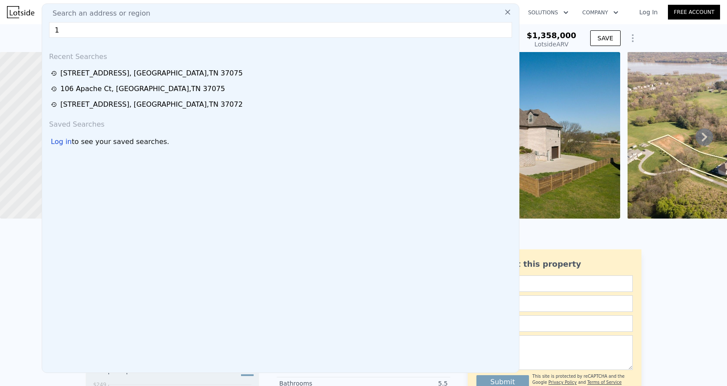
scroll to position [0, 0]
click at [72, 30] on input "1" at bounding box center [280, 30] width 463 height 16
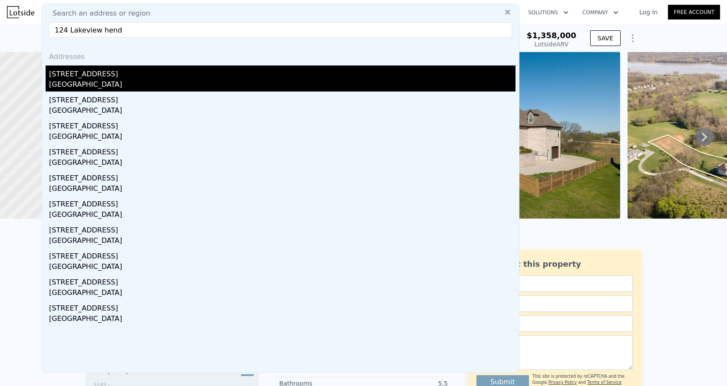
type input "124 Lakeview hend"
click at [129, 79] on div "[GEOGRAPHIC_DATA]" at bounding box center [282, 85] width 466 height 12
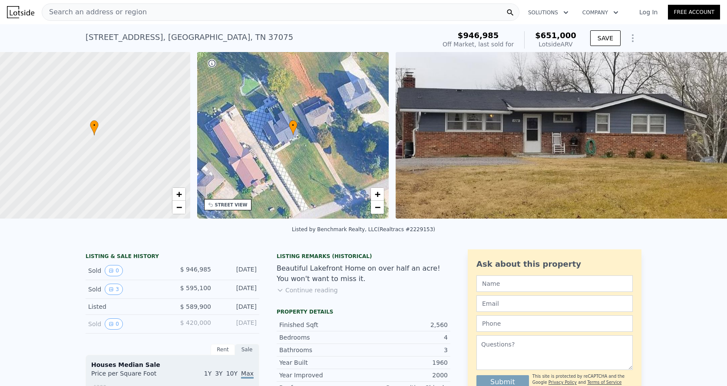
scroll to position [0, 3]
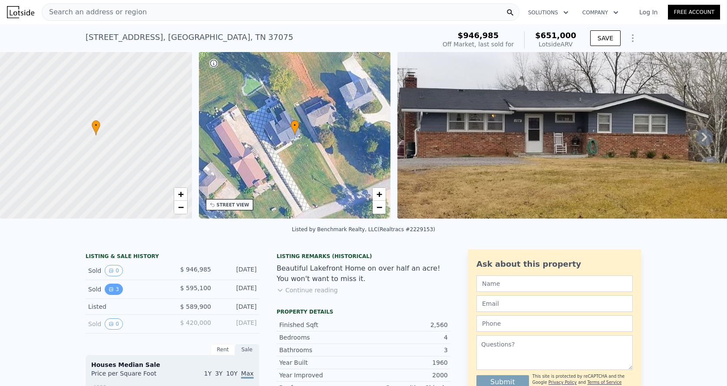
click at [118, 286] on button "3" at bounding box center [114, 289] width 18 height 11
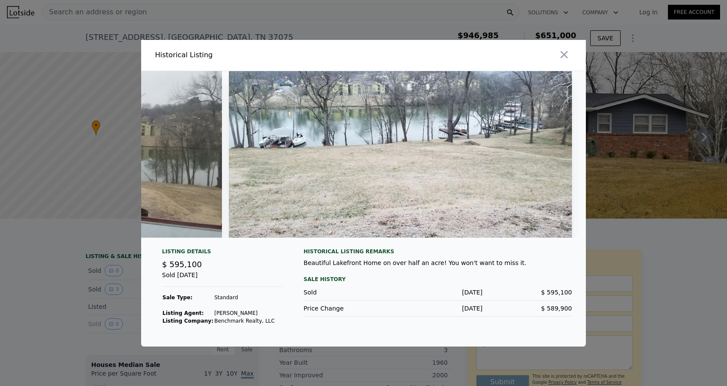
scroll to position [0, 619]
click at [567, 56] on icon "button" at bounding box center [563, 54] width 7 height 7
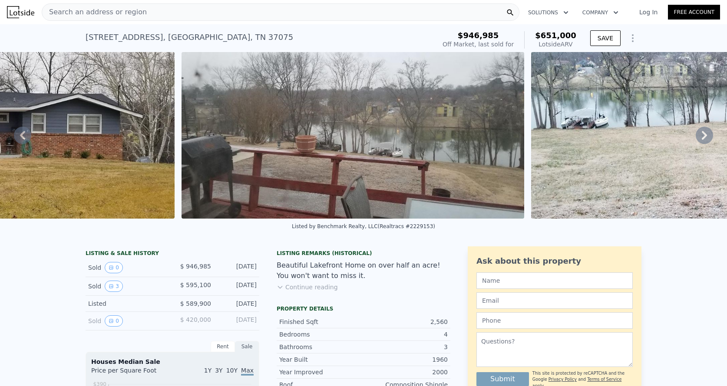
scroll to position [0, 0]
click at [217, 8] on div "Search an address or region" at bounding box center [280, 11] width 477 height 17
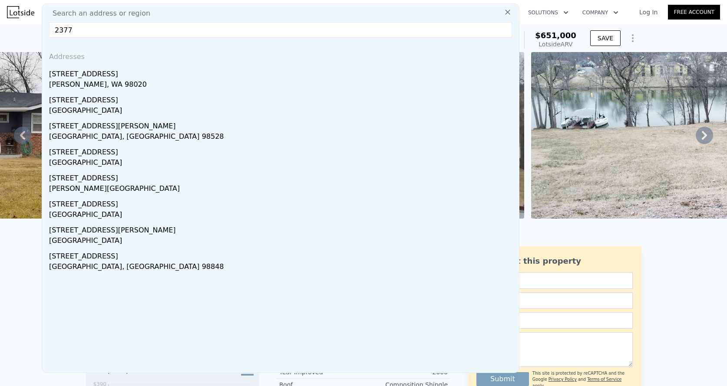
scroll to position [0, 720]
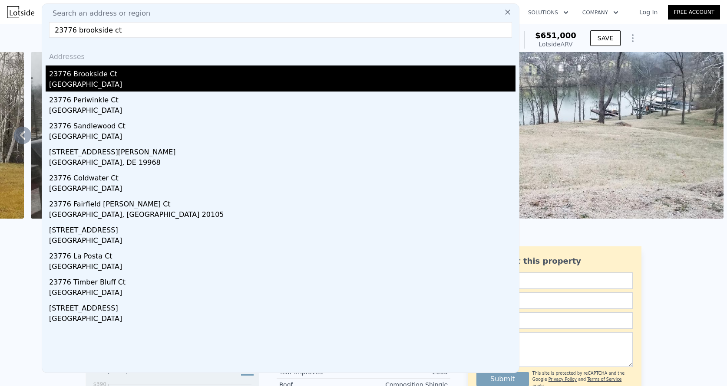
type input "23776 brookside ct"
click at [142, 84] on div "Murrieta, CA 92562" at bounding box center [282, 85] width 466 height 12
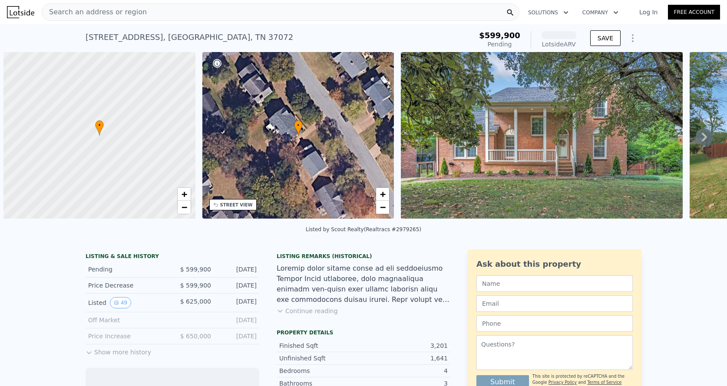
scroll to position [0, 3]
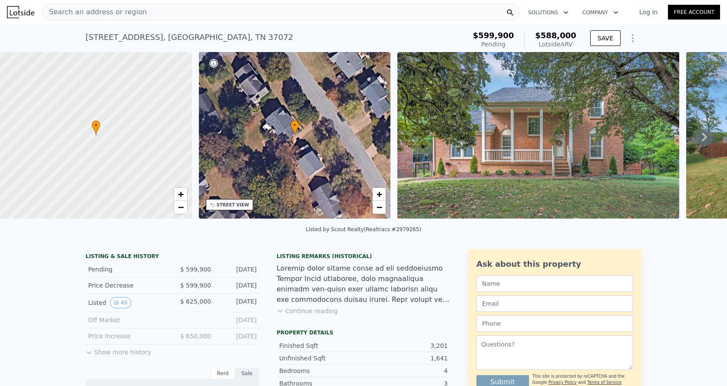
click at [157, 15] on div "Search an address or region" at bounding box center [280, 11] width 477 height 17
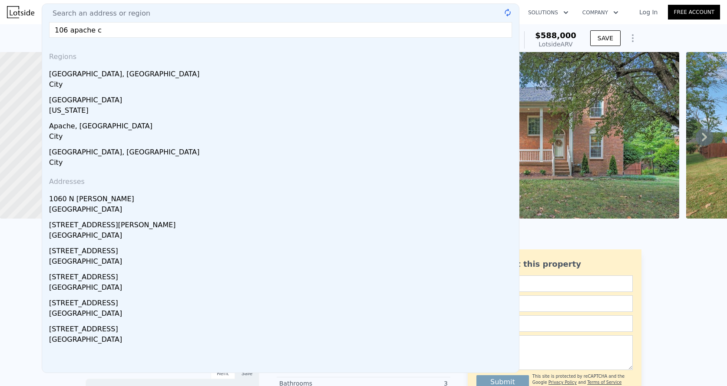
type input "106 apache ct"
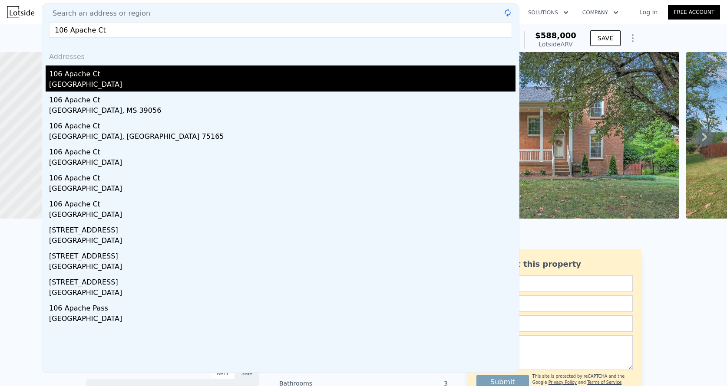
drag, startPoint x: 130, startPoint y: 44, endPoint x: 133, endPoint y: 85, distance: 40.9
click at [133, 85] on div "[GEOGRAPHIC_DATA]" at bounding box center [282, 85] width 466 height 12
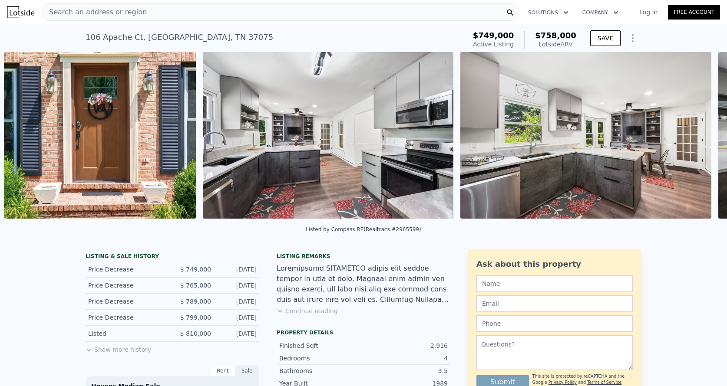
scroll to position [0, 1914]
click at [404, 15] on div "Search an address or region" at bounding box center [280, 11] width 477 height 17
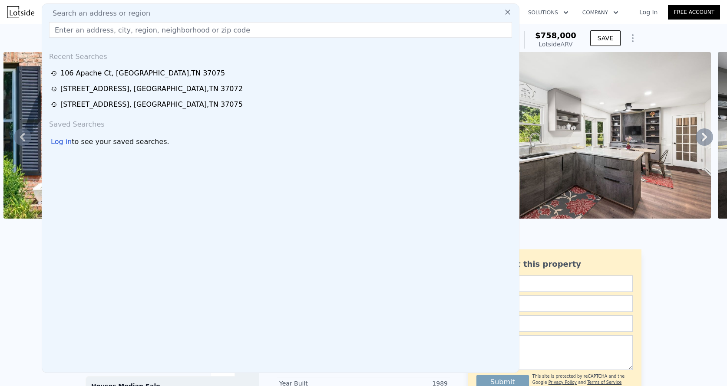
click at [404, 15] on div "Search an address or region" at bounding box center [281, 13] width 470 height 10
click at [385, 27] on input "text" at bounding box center [280, 30] width 463 height 16
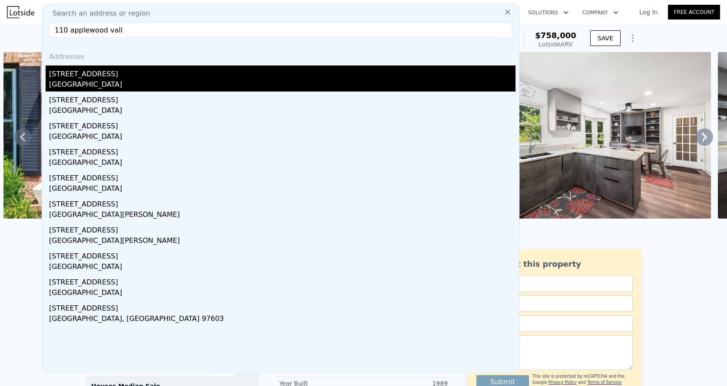
type input "110 applewood vall"
click at [115, 70] on div "110 Applewood Valley Dr" at bounding box center [282, 73] width 466 height 14
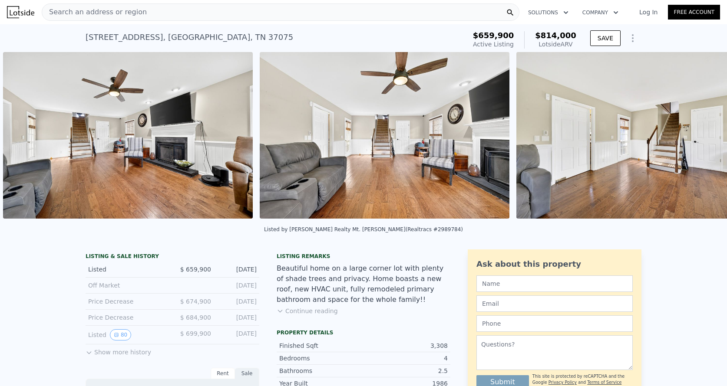
scroll to position [0, 7710]
